Goal: Transaction & Acquisition: Purchase product/service

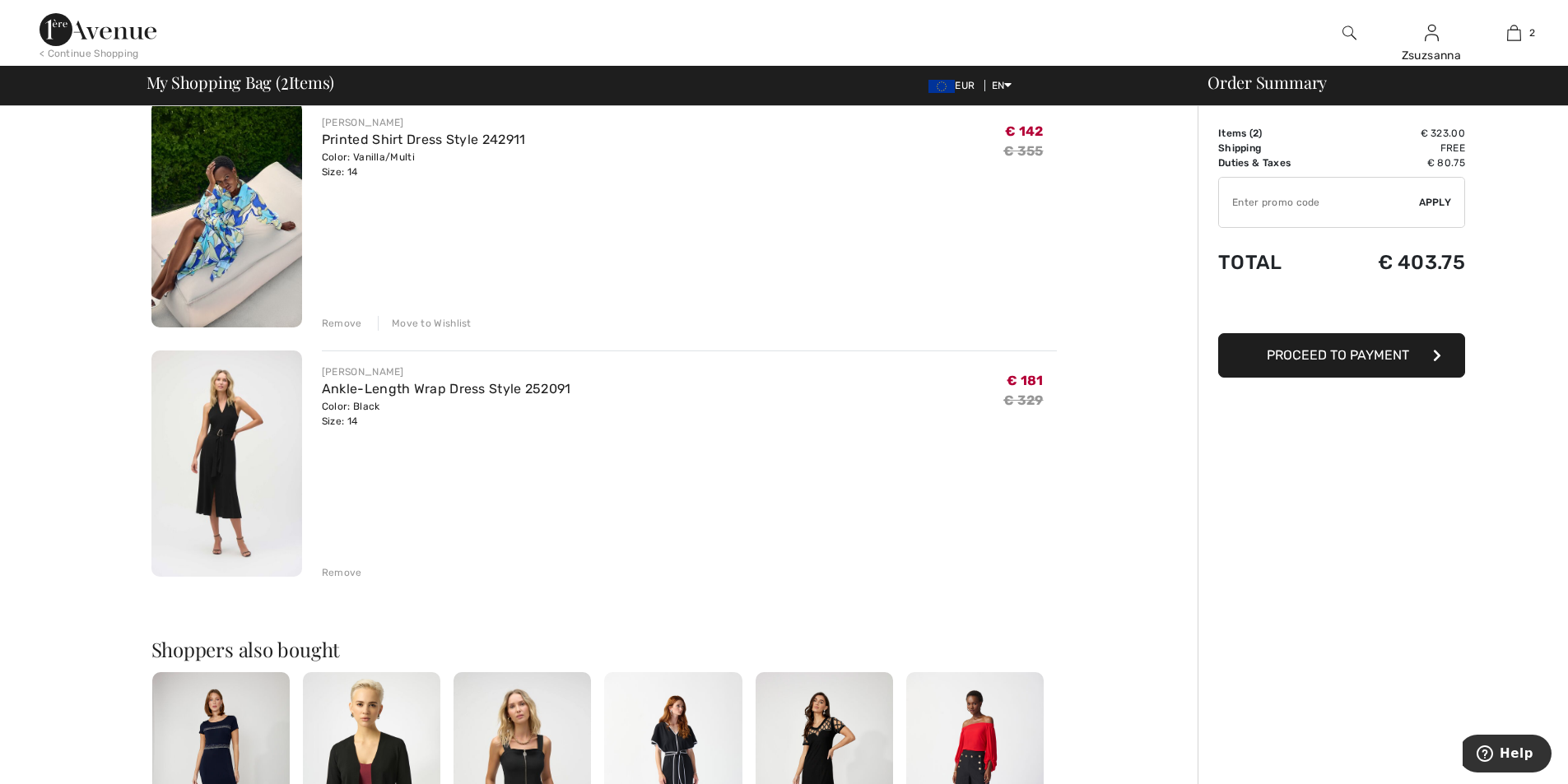
scroll to position [165, 0]
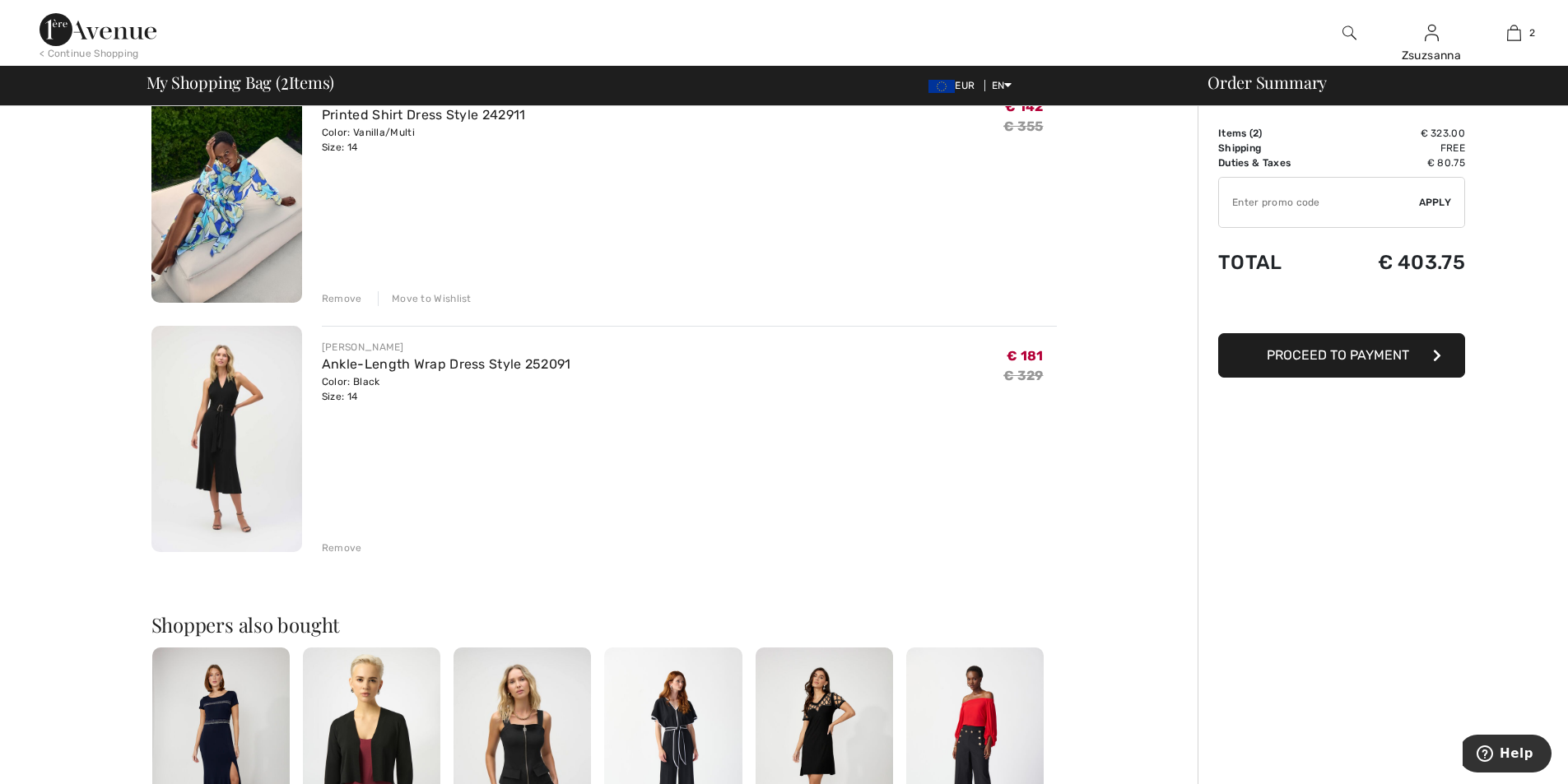
click at [443, 296] on div "Move to Wishlist" at bounding box center [424, 298] width 93 height 15
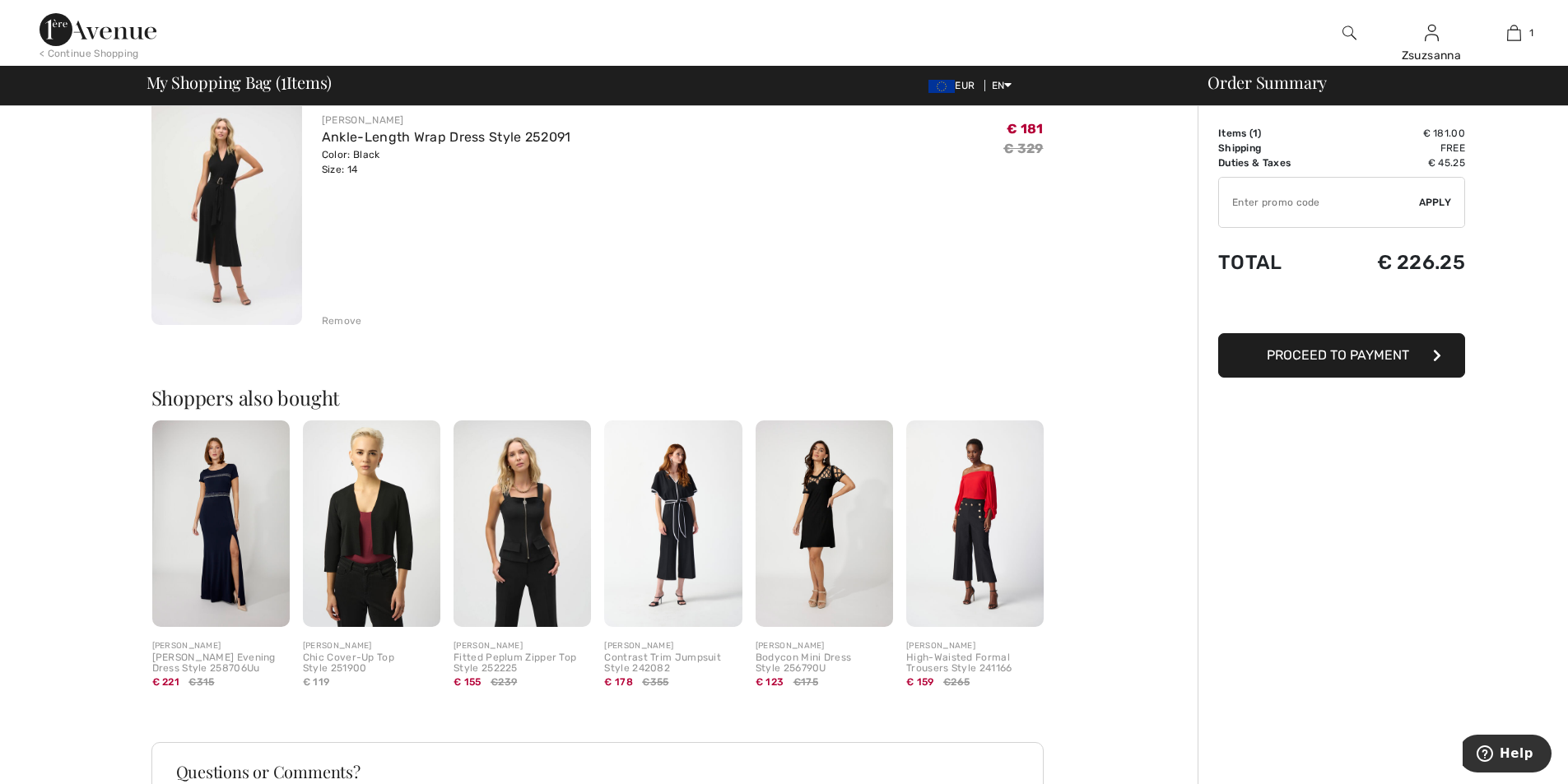
scroll to position [0, 0]
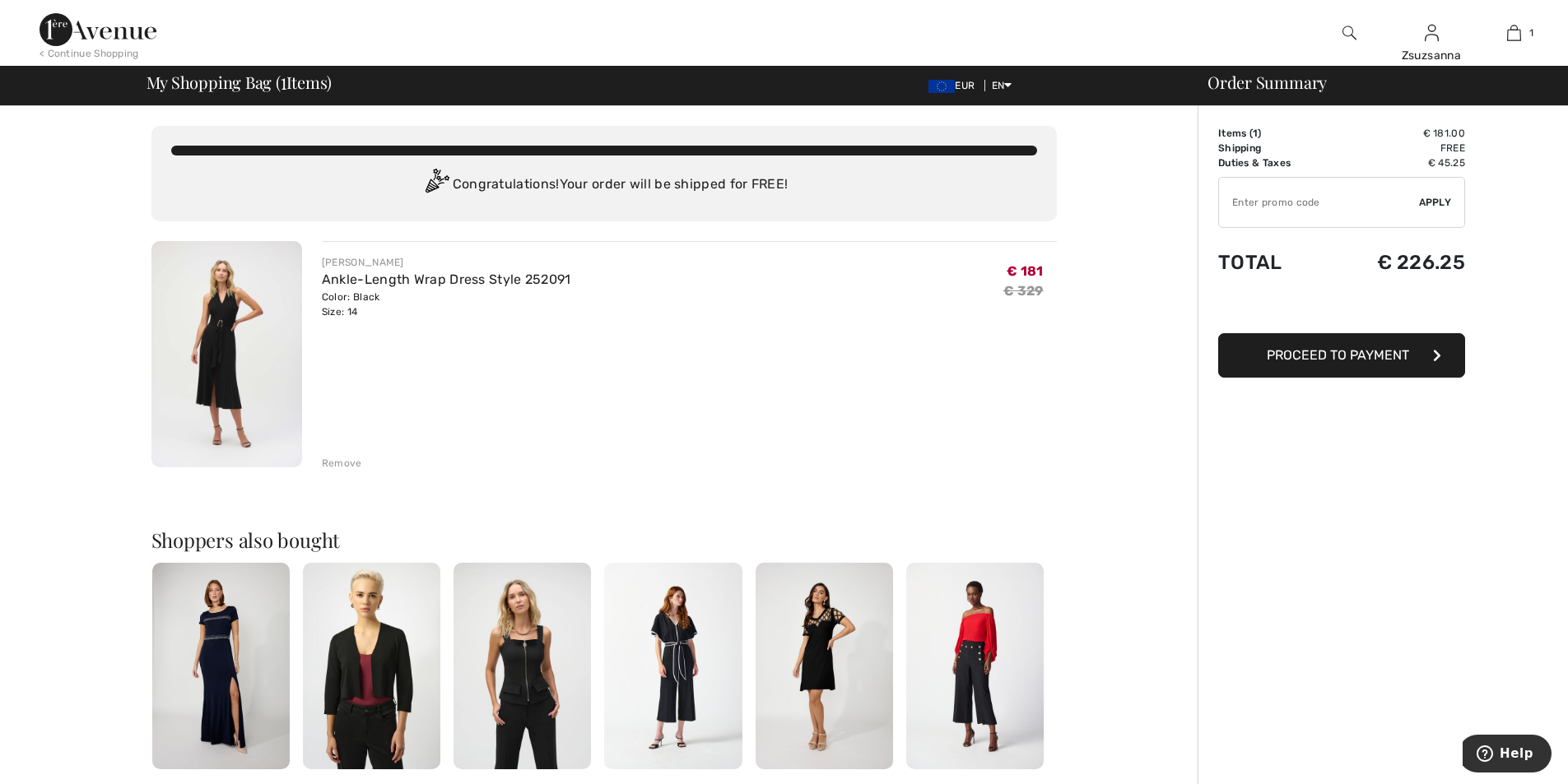
click at [216, 329] on img at bounding box center [227, 354] width 151 height 226
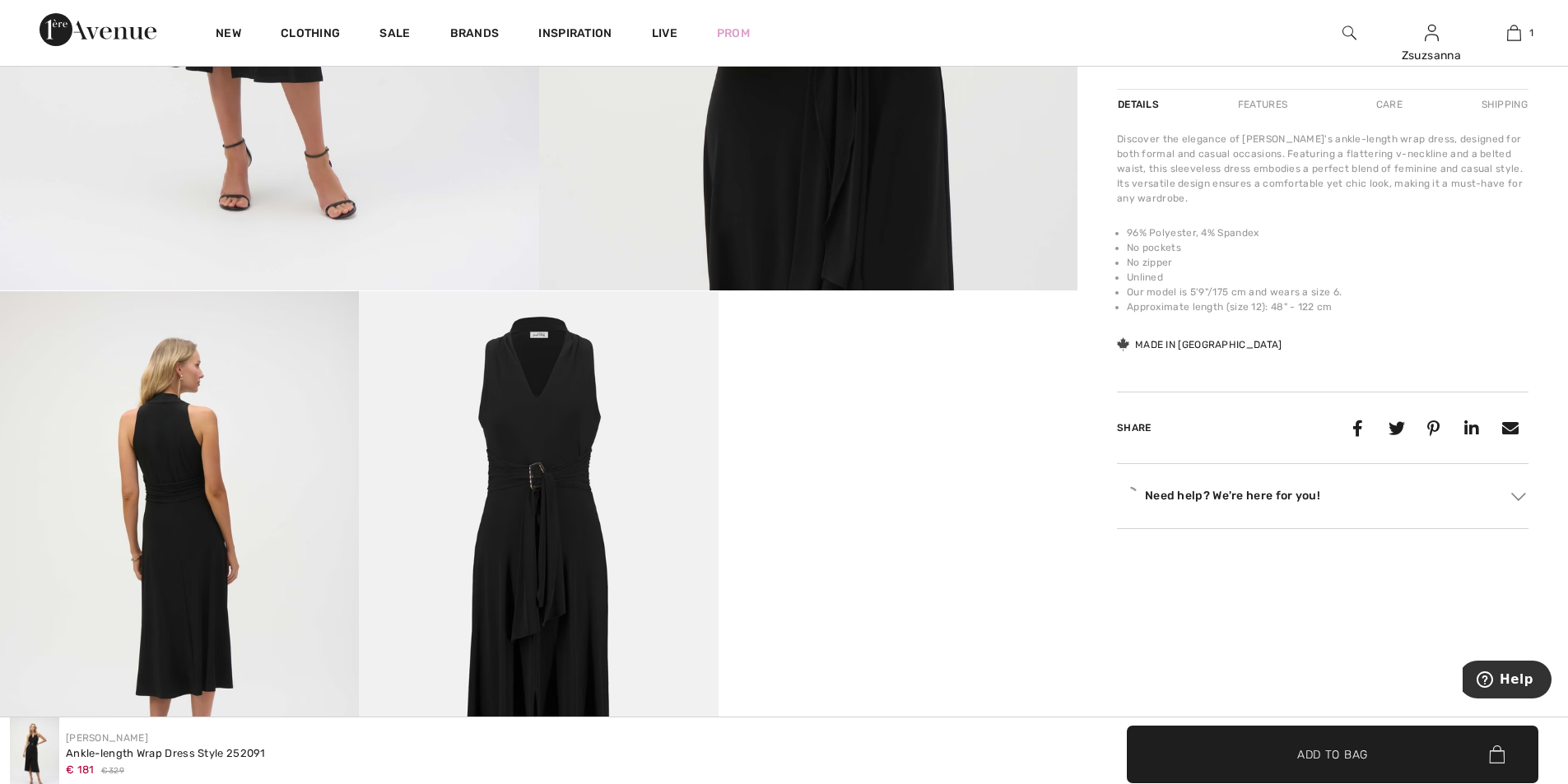
scroll to position [658, 0]
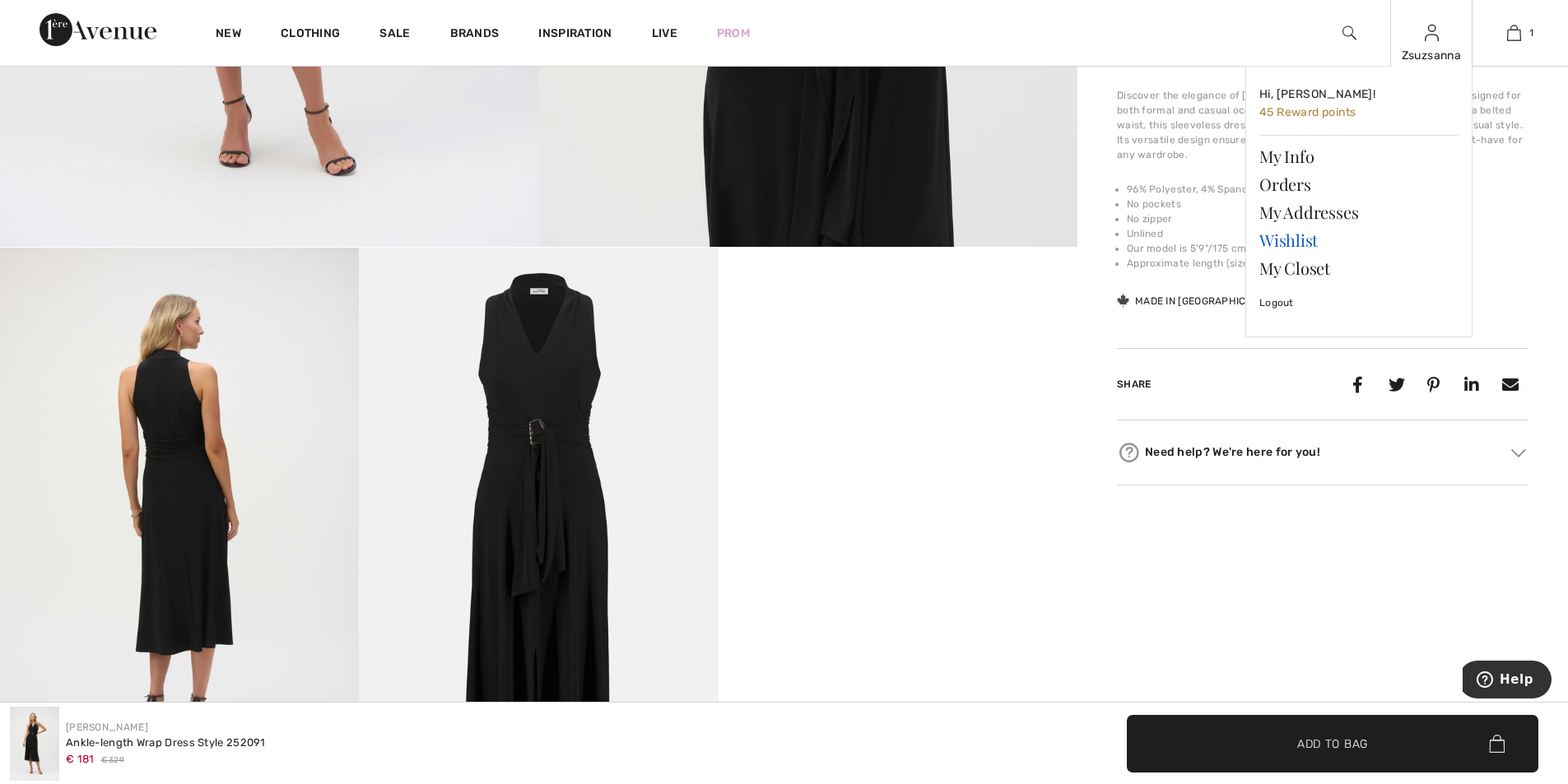
click at [1295, 241] on link "Wishlist" at bounding box center [1359, 240] width 199 height 28
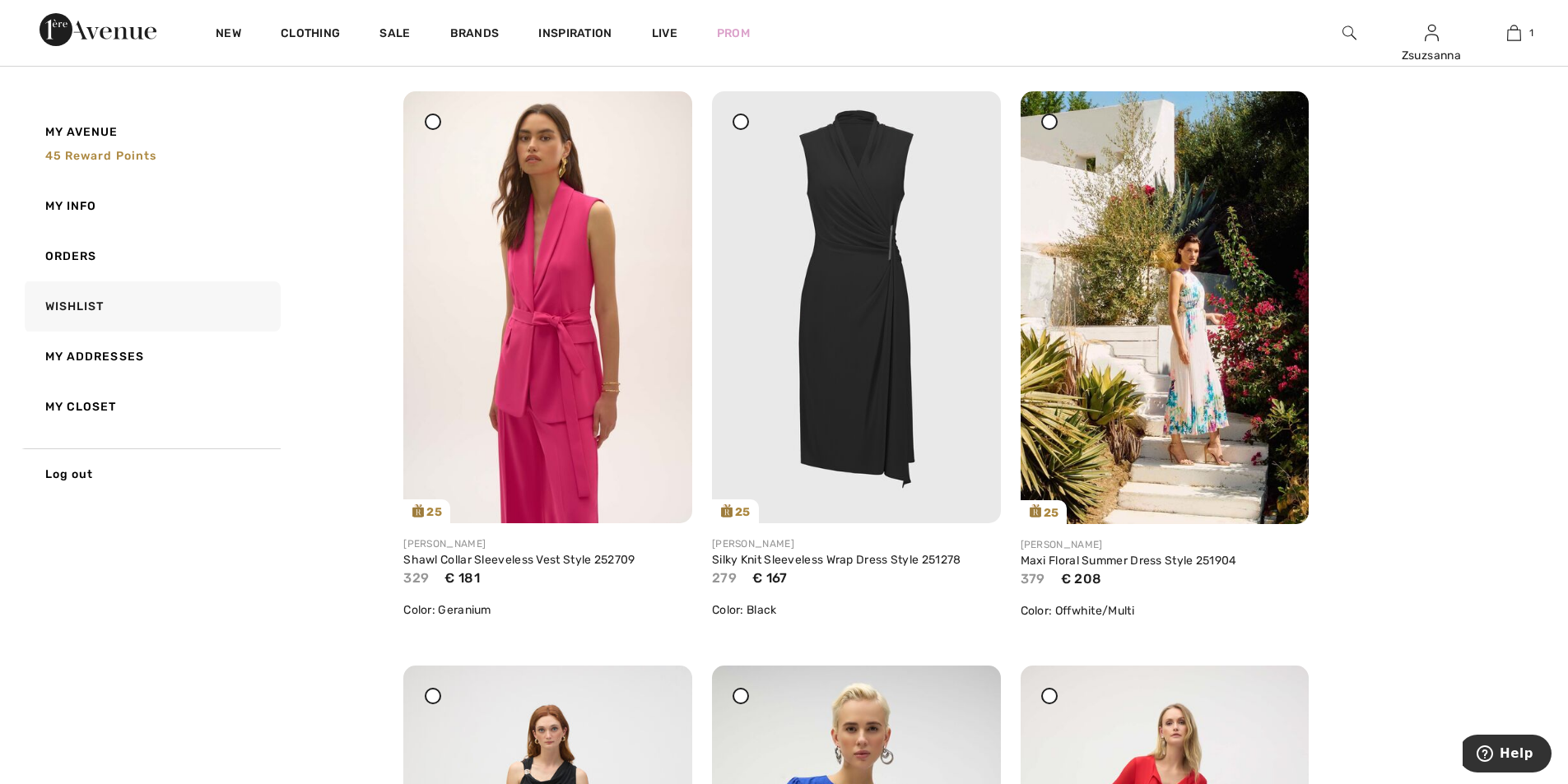
scroll to position [1974, 0]
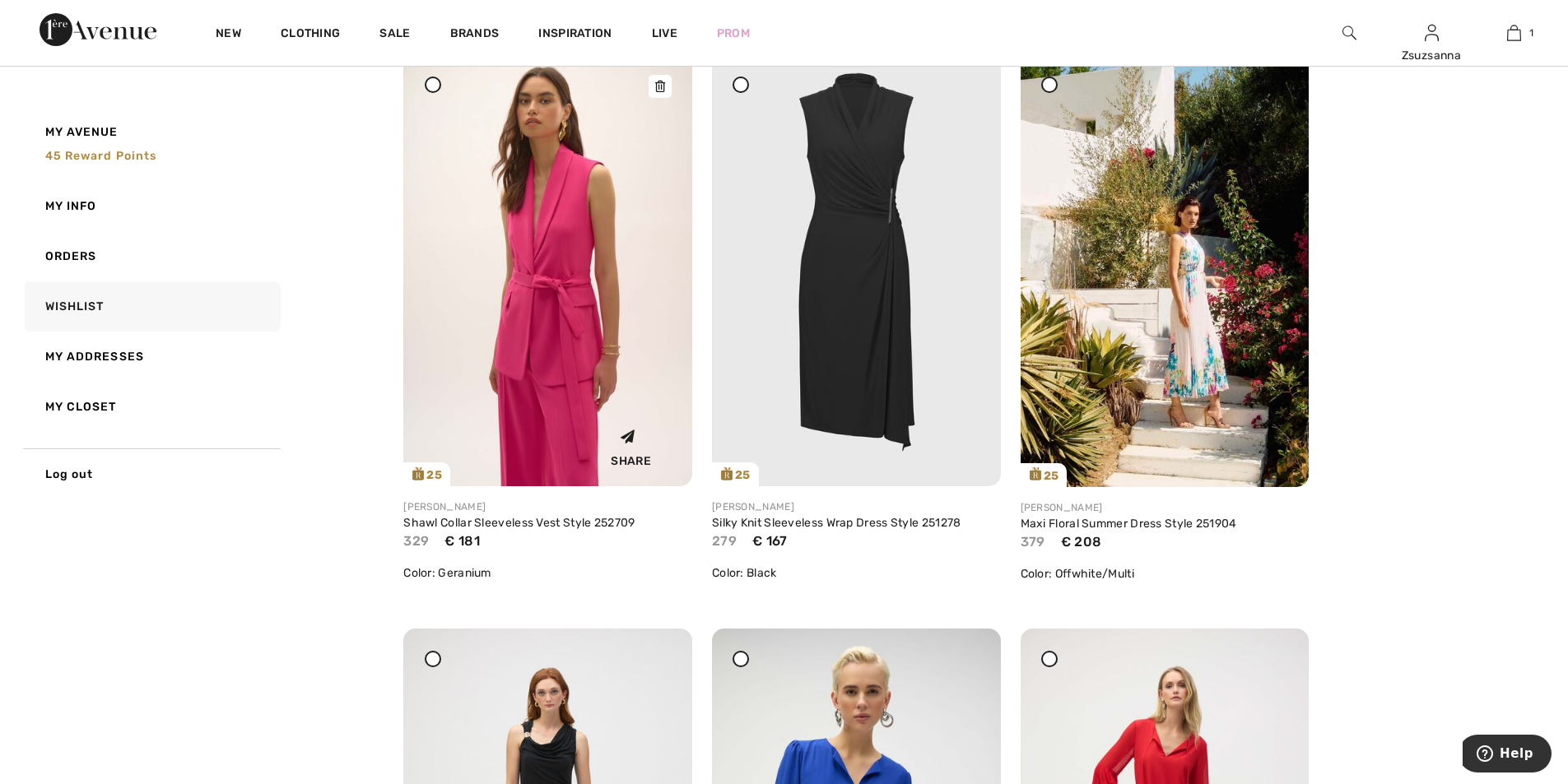
click at [550, 272] on img at bounding box center [547, 270] width 289 height 432
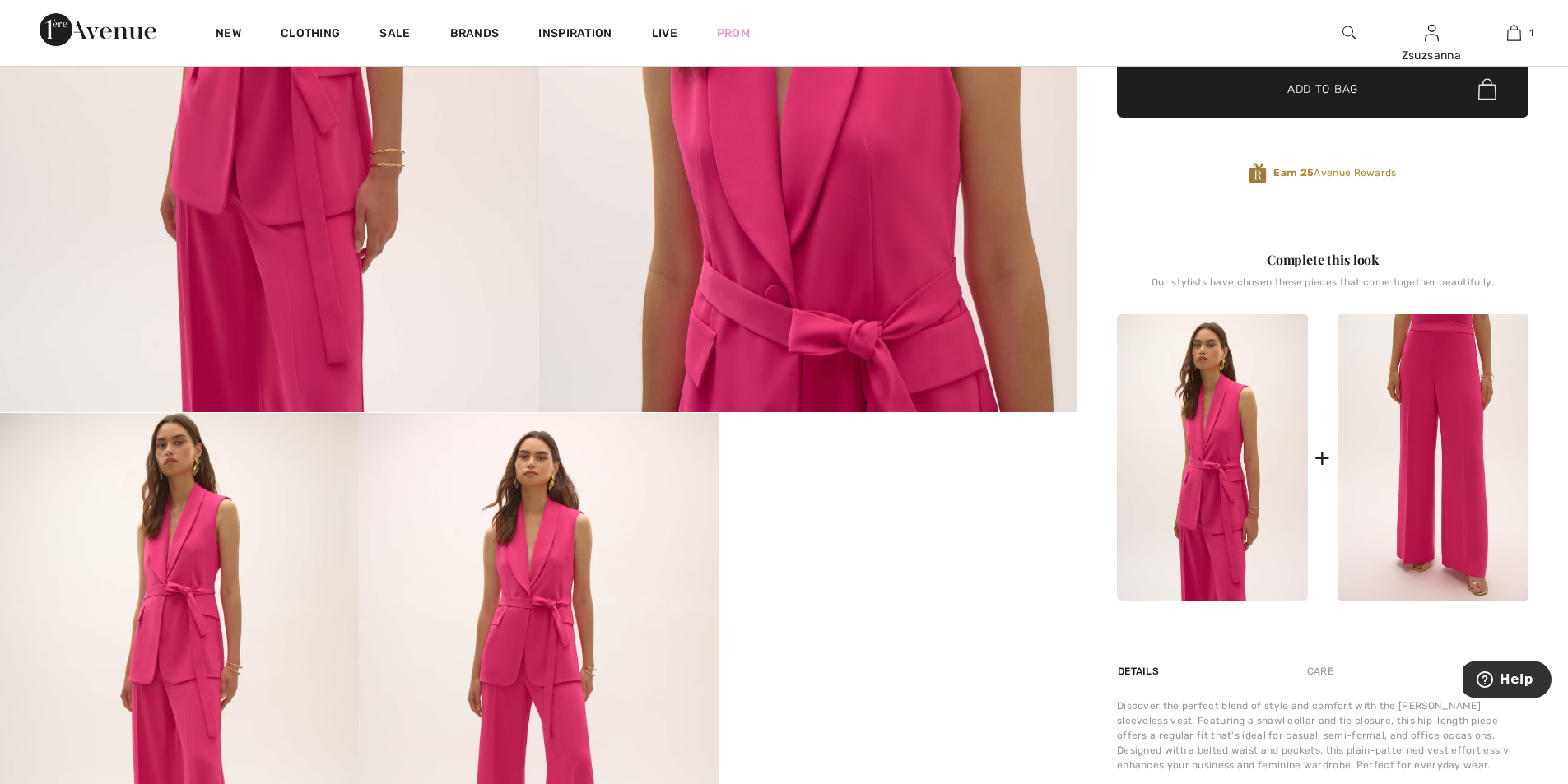
scroll to position [494, 0]
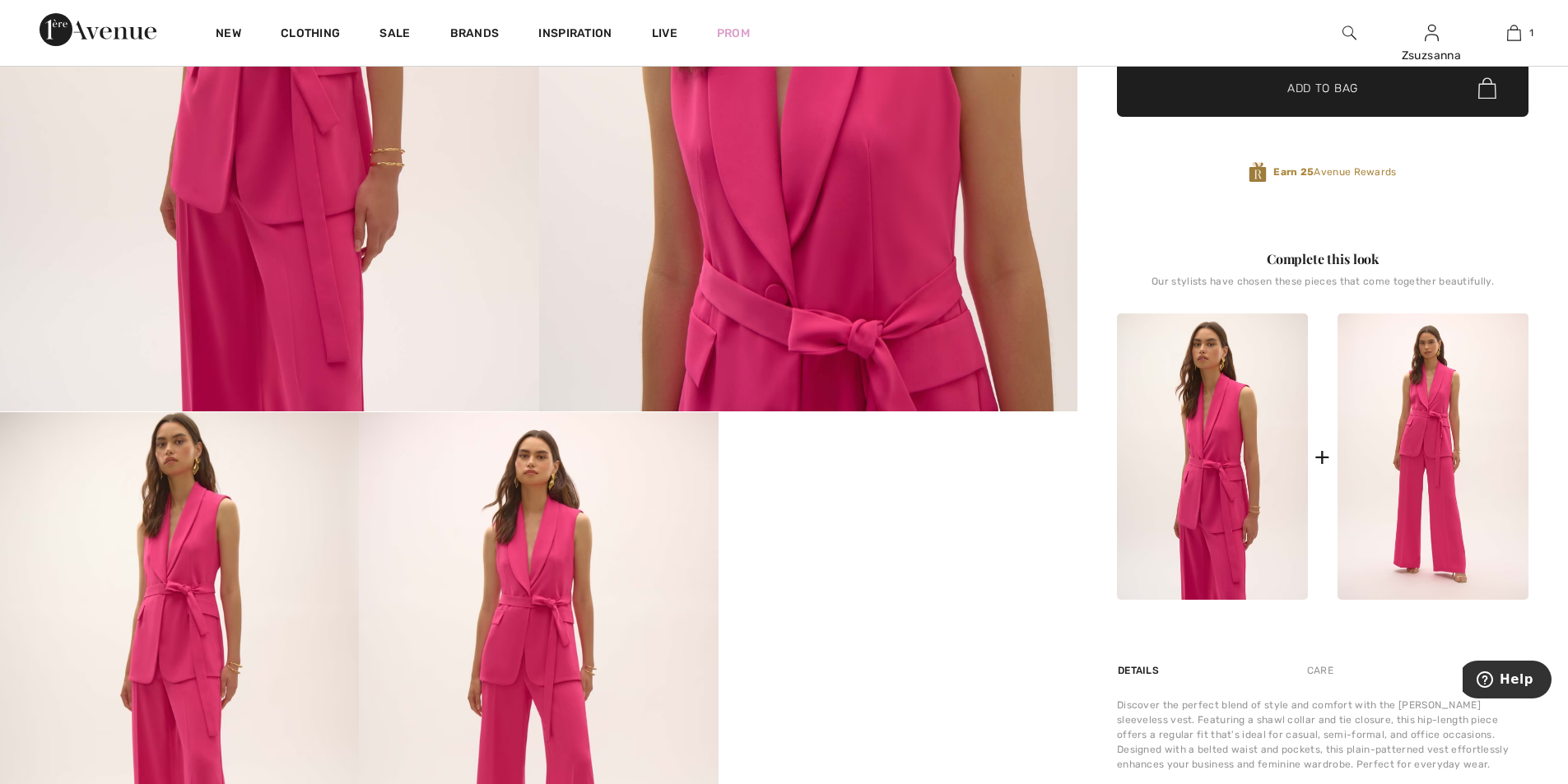
click at [1423, 435] on img at bounding box center [1433, 457] width 191 height 286
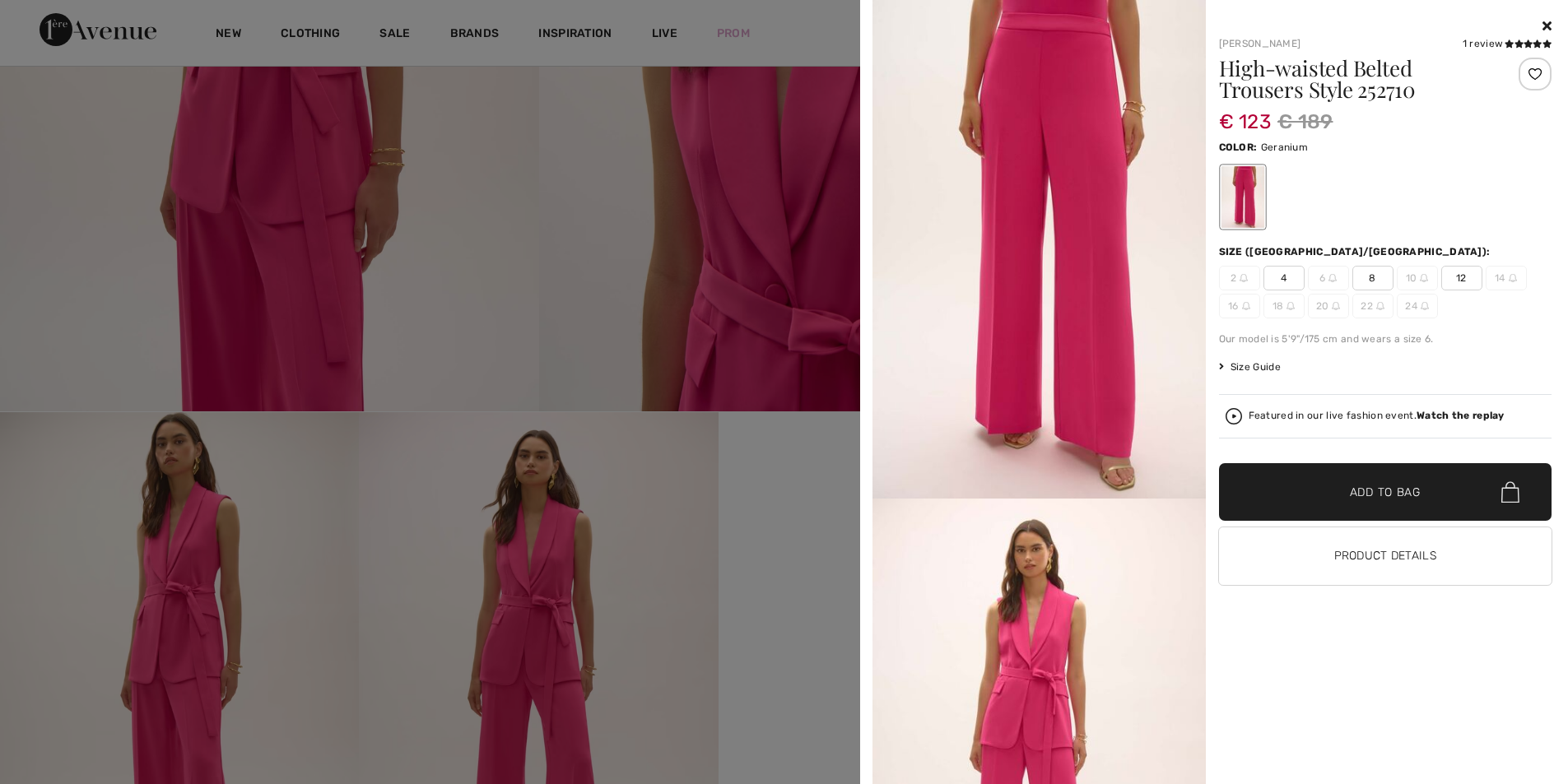
click at [1547, 21] on icon at bounding box center [1547, 25] width 9 height 13
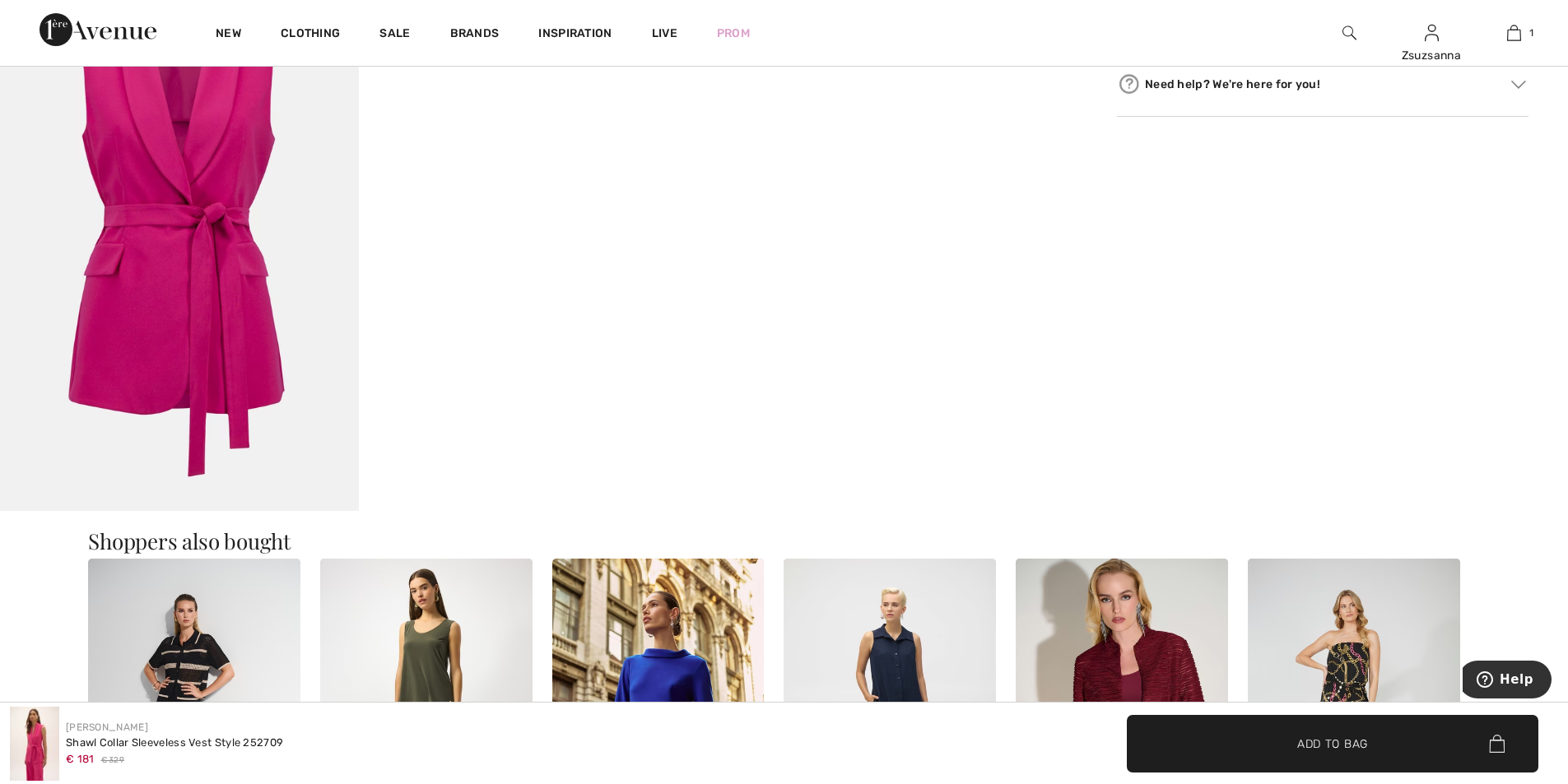
scroll to position [1152, 0]
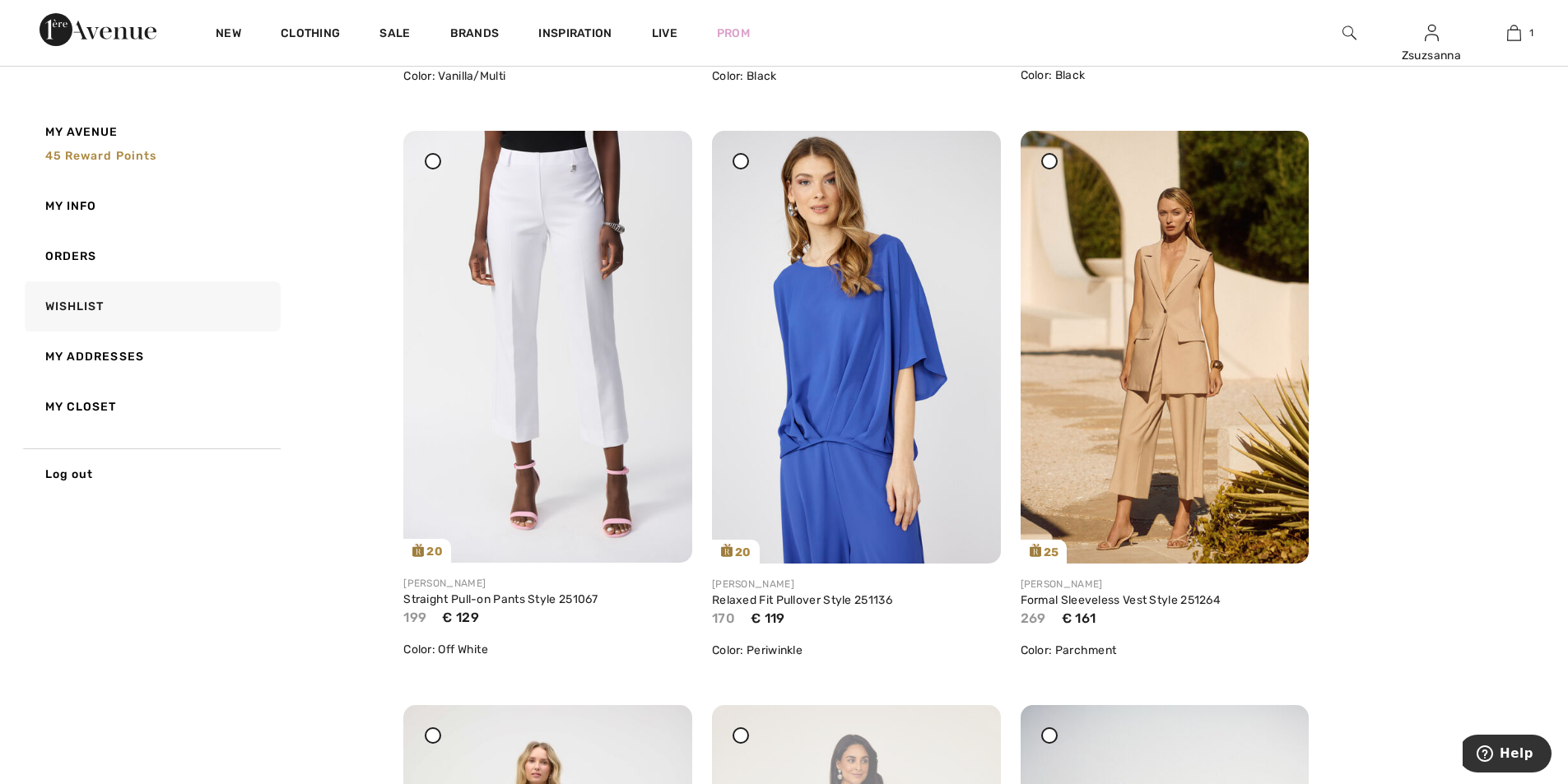
scroll to position [740, 0]
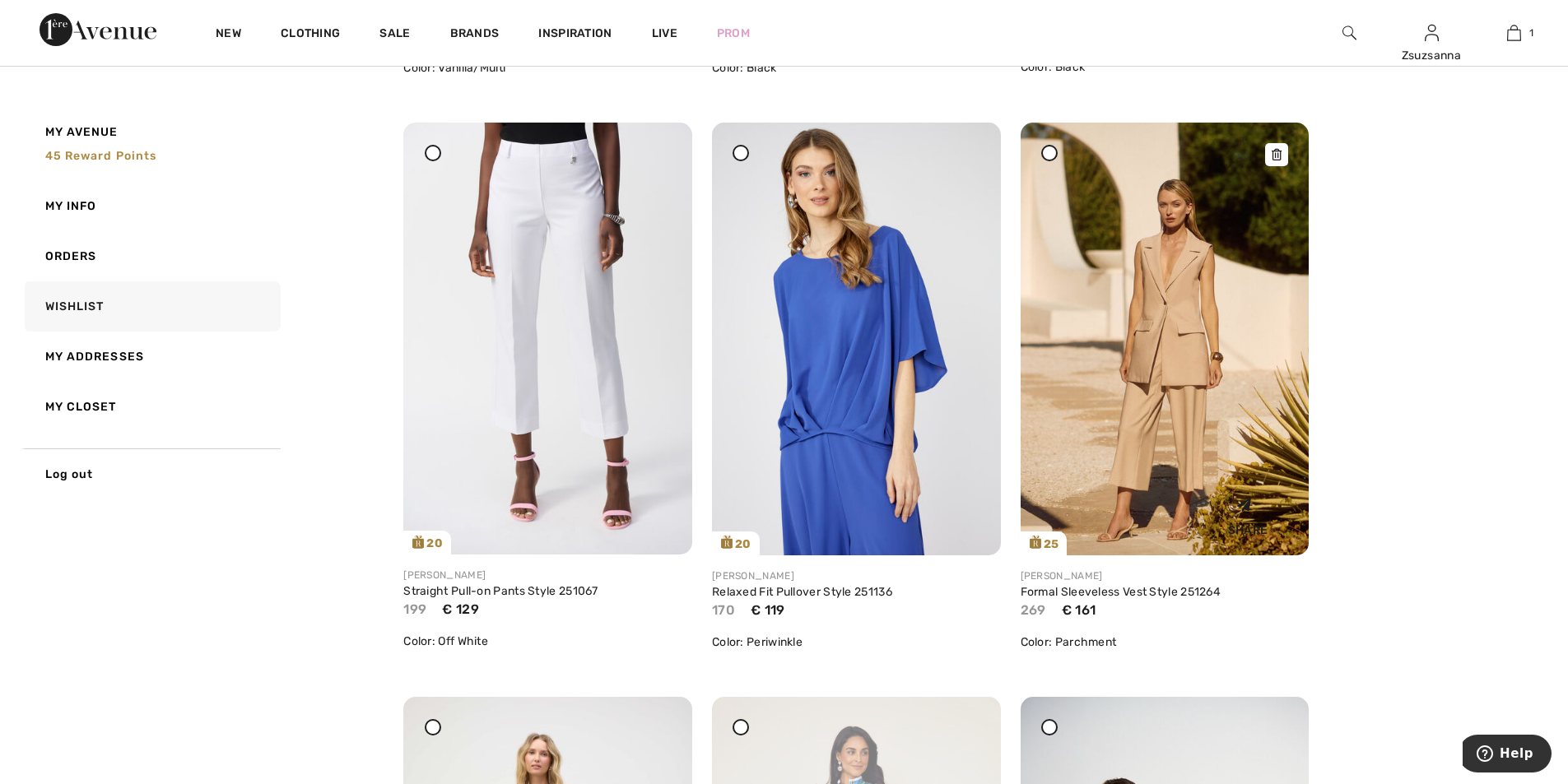
click at [1174, 311] on img at bounding box center [1164, 338] width 289 height 433
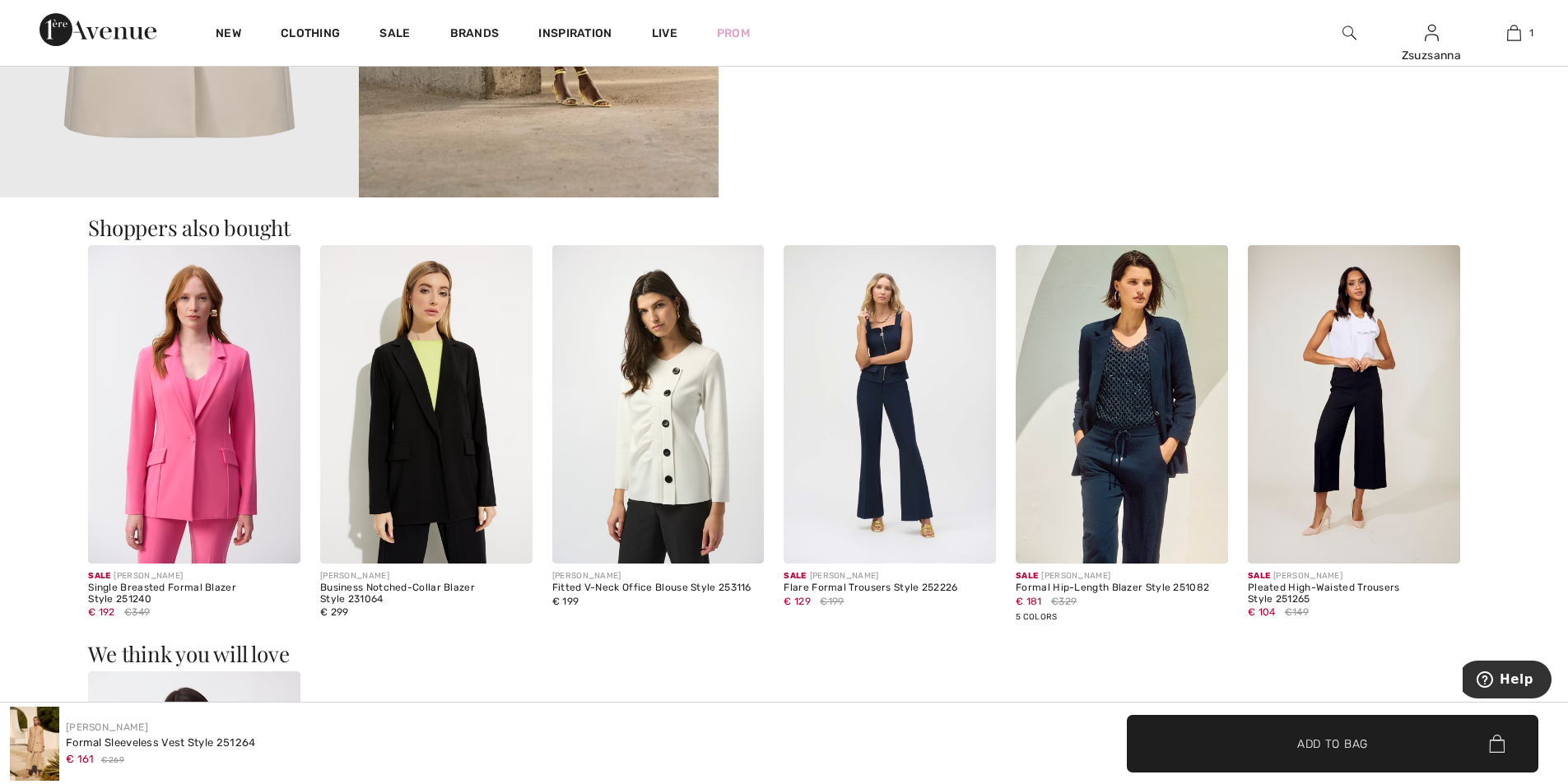
scroll to position [2385, 0]
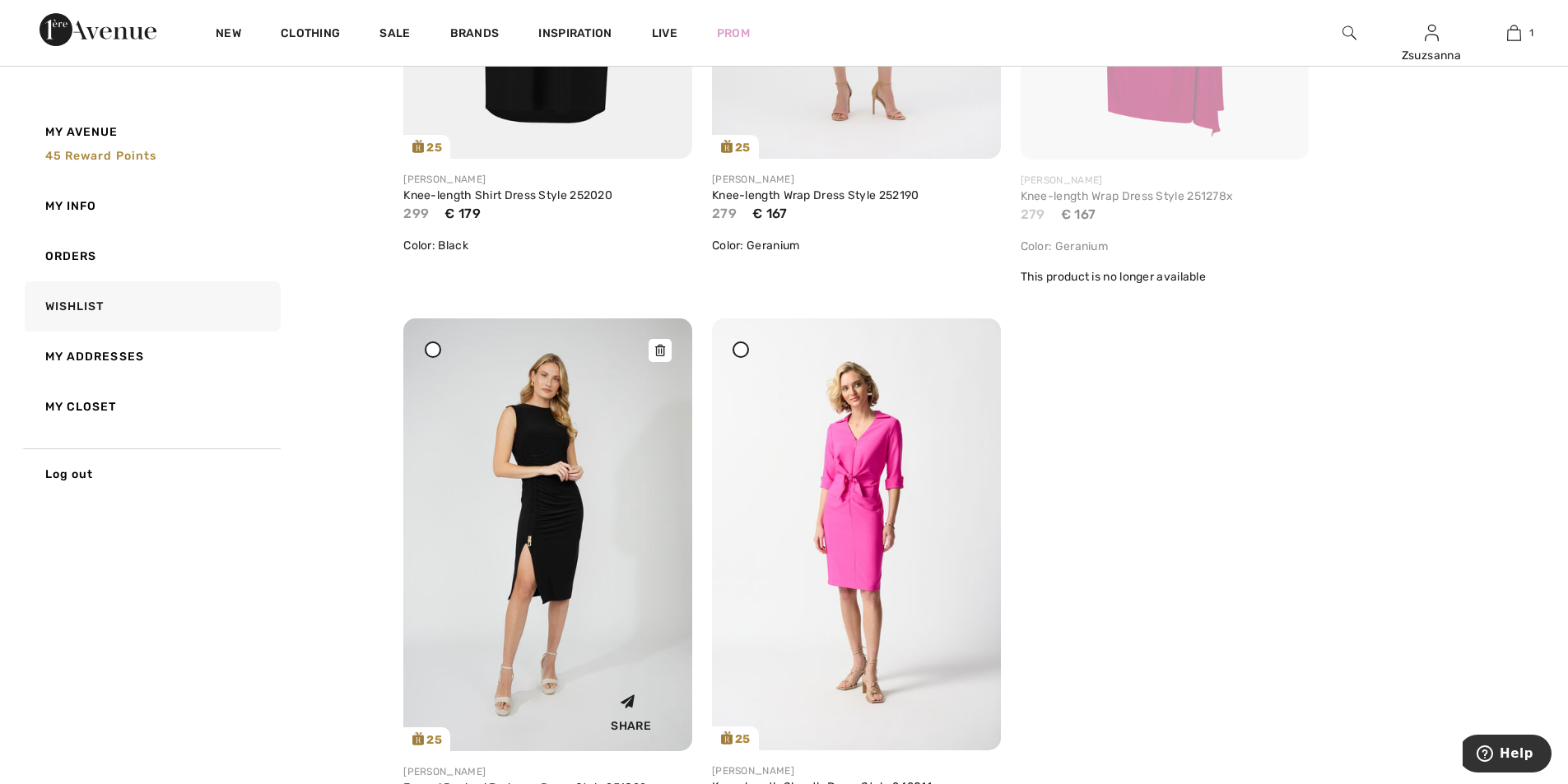
scroll to position [3208, 0]
